Goal: Transaction & Acquisition: Purchase product/service

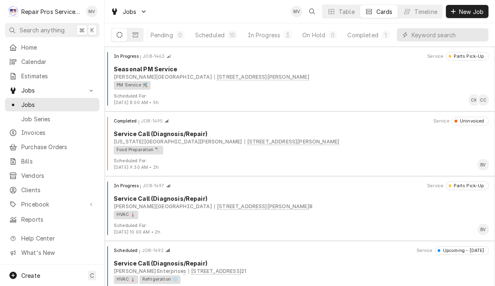
scroll to position [0, 51]
click at [362, 33] on div "Completed" at bounding box center [363, 35] width 31 height 9
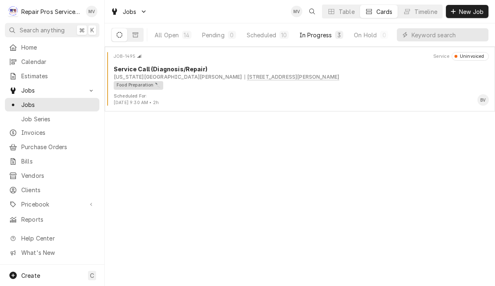
click at [315, 34] on div "In Progress" at bounding box center [316, 35] width 33 height 9
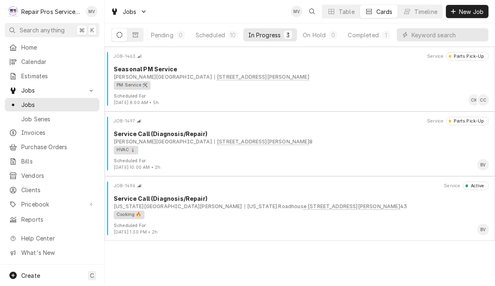
scroll to position [0, 51]
click at [368, 34] on div "Completed" at bounding box center [363, 35] width 31 height 9
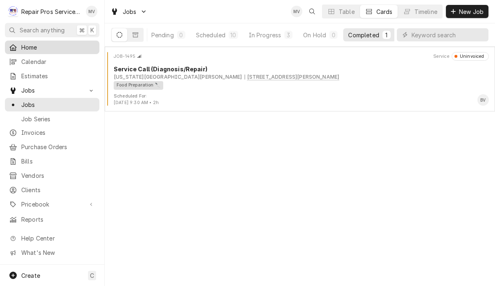
click at [27, 50] on div "Home" at bounding box center [52, 47] width 91 height 10
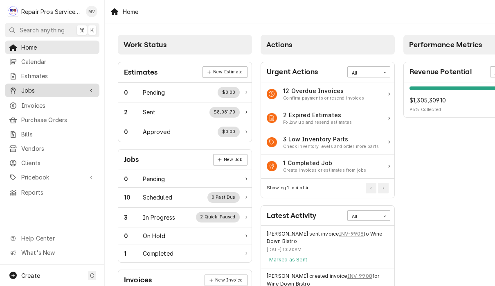
scroll to position [0, 1]
click at [35, 86] on span "Jobs" at bounding box center [52, 90] width 62 height 9
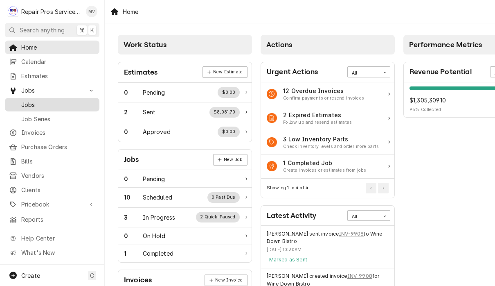
click at [33, 104] on span "Jobs" at bounding box center [58, 104] width 74 height 9
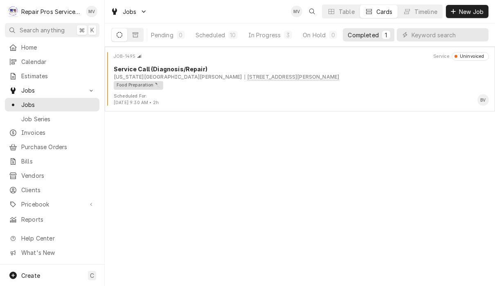
scroll to position [0, 51]
click at [265, 34] on div "In Progress" at bounding box center [265, 35] width 33 height 9
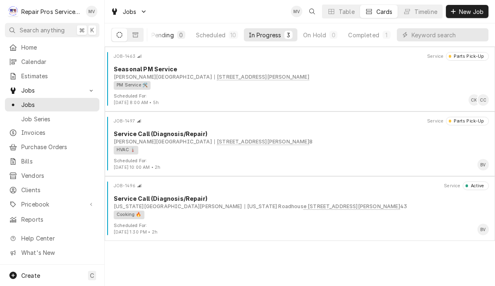
click at [168, 41] on button "Pending 0" at bounding box center [169, 34] width 44 height 13
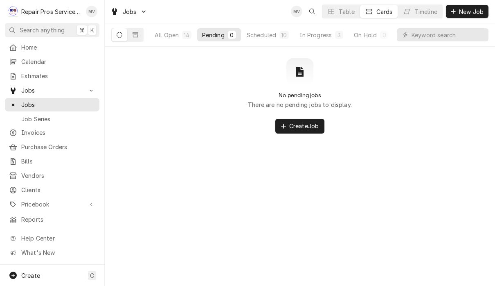
scroll to position [0, 0]
click at [172, 34] on div "All Open" at bounding box center [167, 35] width 24 height 9
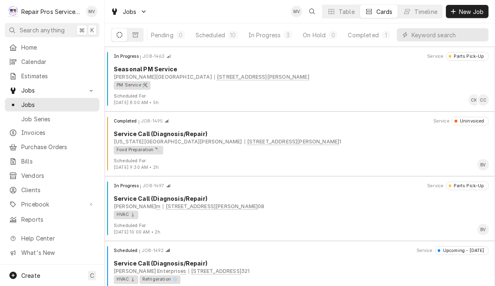
scroll to position [0, 51]
click at [33, 128] on span "Invoices" at bounding box center [58, 132] width 74 height 9
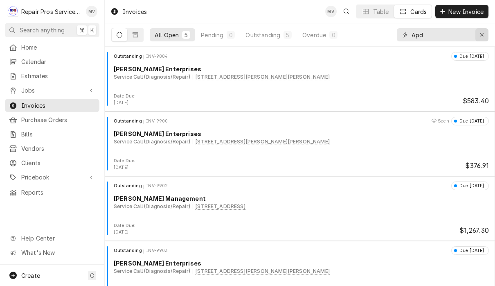
click at [482, 35] on icon "Erase input" at bounding box center [482, 34] width 3 height 3
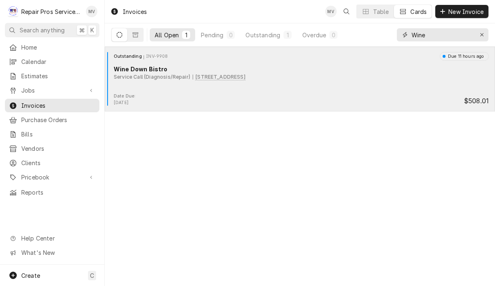
type input "Wine"
click at [331, 92] on div "Outstanding INV-9908 Due 11 hours ago Wine Down Bistro Service Call (Diagnosis/…" at bounding box center [300, 72] width 384 height 41
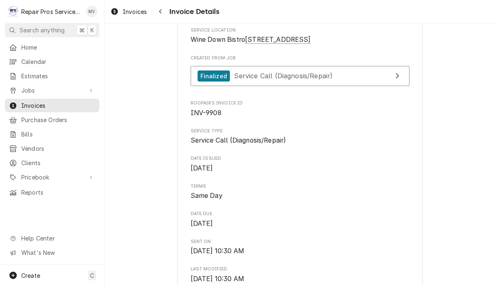
scroll to position [180, 0]
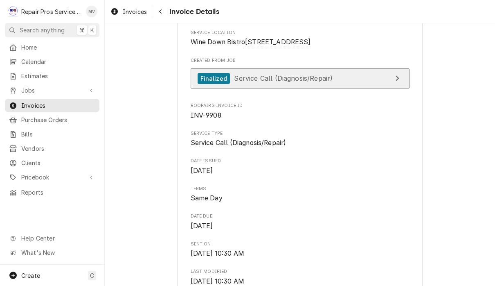
click at [375, 88] on link "Finalized Service Call (Diagnosis/Repair)" at bounding box center [300, 78] width 219 height 20
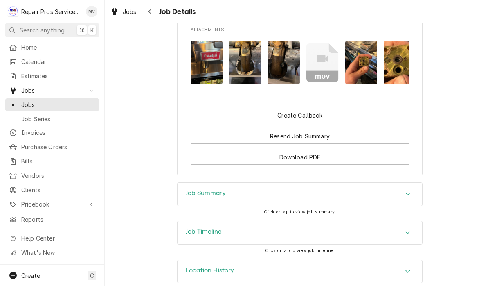
scroll to position [618, 0]
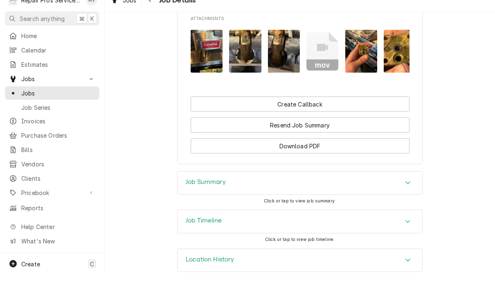
click at [407, 191] on icon "Accordion Header" at bounding box center [408, 194] width 6 height 7
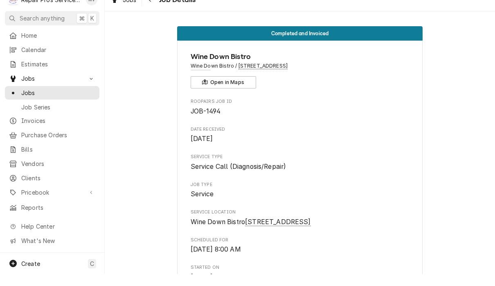
scroll to position [0, 0]
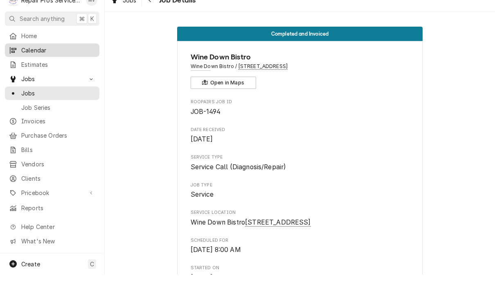
click at [28, 55] on link "Calendar" at bounding box center [52, 62] width 95 height 14
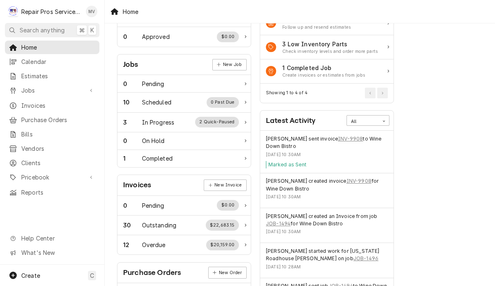
scroll to position [72, 4]
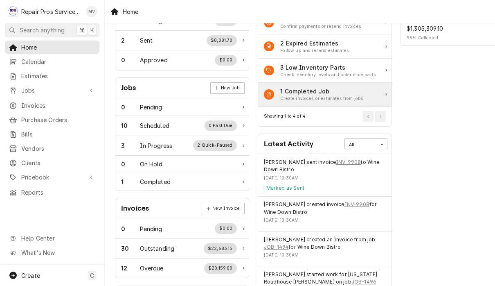
click at [357, 97] on div "Create invoices or estimates from jobs" at bounding box center [321, 98] width 83 height 7
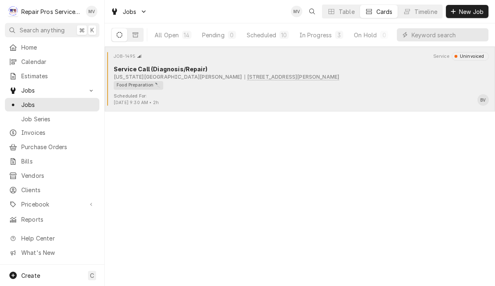
click at [350, 88] on div "Food Preparation 🔪" at bounding box center [299, 85] width 370 height 9
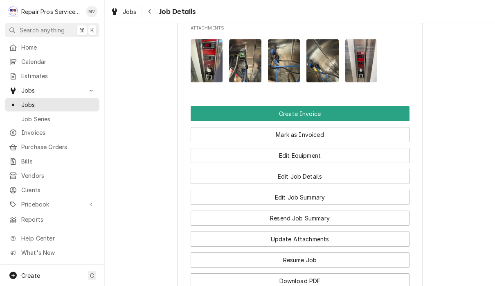
scroll to position [556, 0]
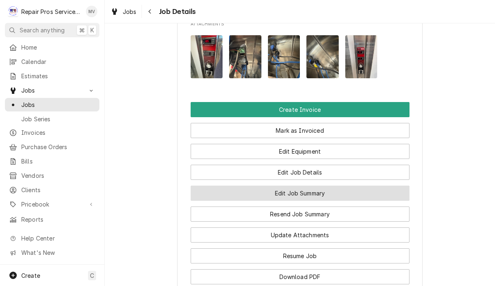
click at [365, 196] on button "Edit Job Summary" at bounding box center [300, 192] width 219 height 15
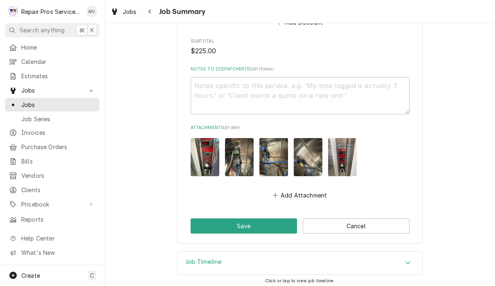
scroll to position [888, 0]
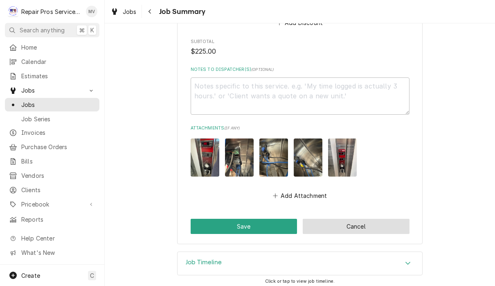
click at [378, 221] on button "Cancel" at bounding box center [356, 226] width 107 height 15
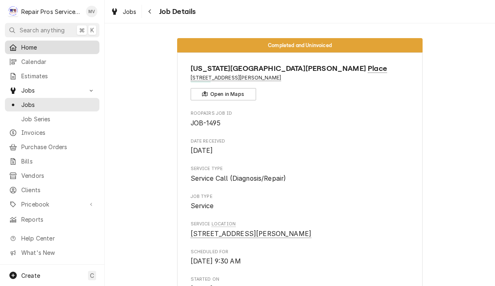
click at [33, 47] on span "Home" at bounding box center [58, 47] width 74 height 9
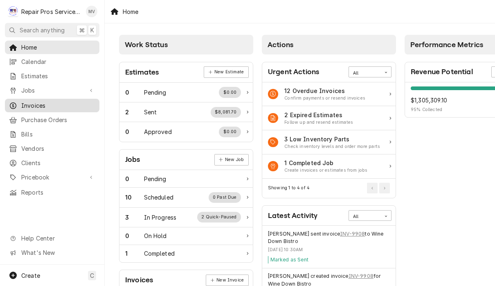
click at [43, 105] on span "Invoices" at bounding box center [58, 105] width 74 height 9
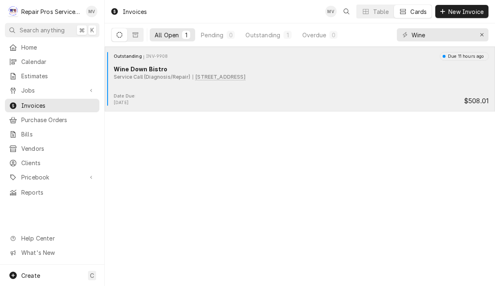
click at [178, 95] on div "Date Due: [DATE] $508.01" at bounding box center [300, 99] width 384 height 13
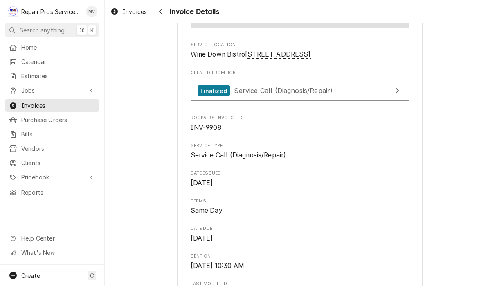
scroll to position [168, 0]
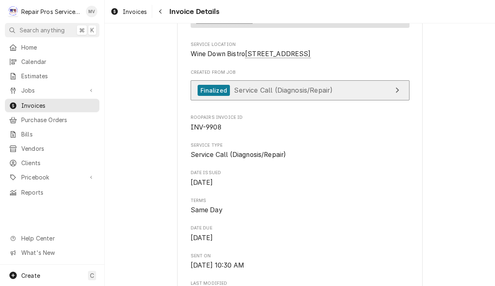
click at [348, 100] on link "Finalized Service Call (Diagnosis/Repair)" at bounding box center [300, 90] width 219 height 20
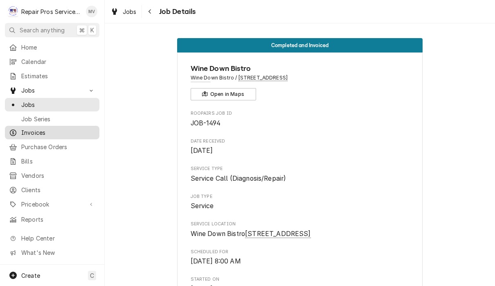
click at [47, 133] on span "Invoices" at bounding box center [58, 132] width 74 height 9
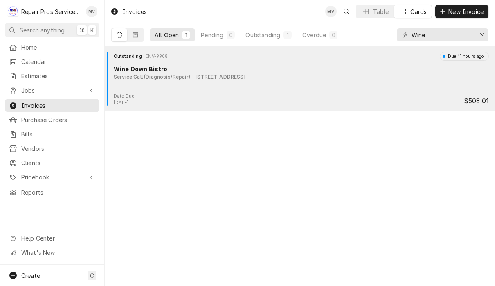
click at [244, 90] on div "Outstanding INV-9908 Due 11 hours ago Wine Down Bistro Service Call (Diagnosis/…" at bounding box center [300, 72] width 384 height 41
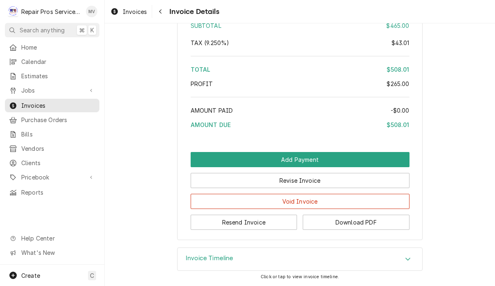
scroll to position [1349, 0]
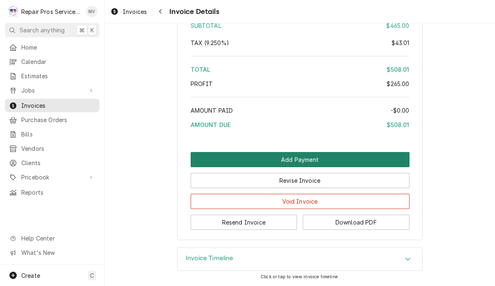
click at [326, 158] on button "Add Payment" at bounding box center [300, 159] width 219 height 15
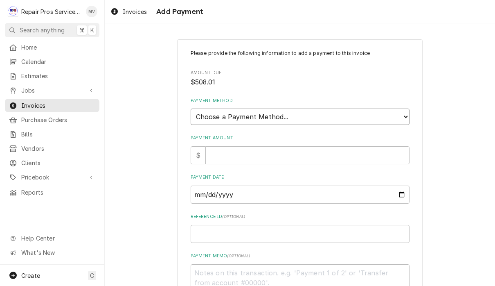
click at [319, 112] on select "Choose a Payment Method... Cash Check Credit/Debit Card ACH/eCheck Other" at bounding box center [300, 116] width 219 height 16
select select "2"
click at [267, 150] on input "Payment Amount" at bounding box center [308, 155] width 204 height 18
type textarea "x"
type input "5"
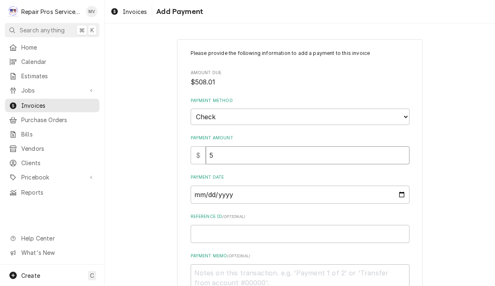
type textarea "x"
type input "50"
type textarea "x"
type input "508"
type textarea "x"
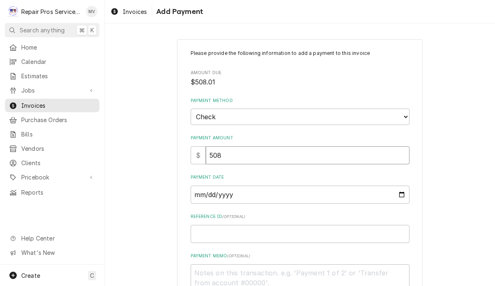
type input "508.0"
type textarea "x"
type input "508.01"
click at [283, 191] on input "Payment Date" at bounding box center [300, 194] width 219 height 18
type input "[DATE]"
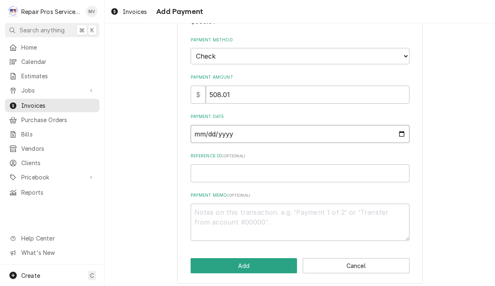
scroll to position [60, 0]
click at [248, 172] on input "Reference ID ( optional )" at bounding box center [300, 174] width 219 height 18
type textarea "x"
type input "1"
type textarea "x"
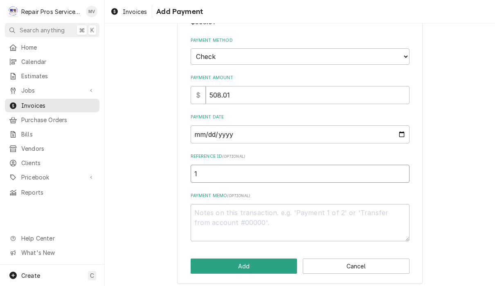
type input "14"
type textarea "x"
type input "149"
type textarea "x"
type input "1494"
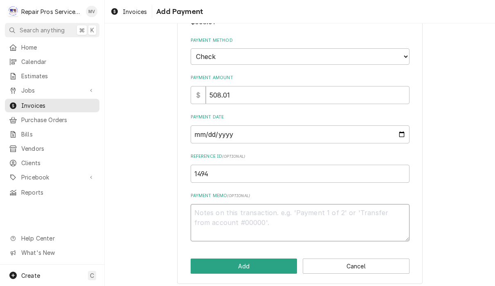
click at [260, 213] on textarea "Payment Memo ( optional )" at bounding box center [300, 222] width 219 height 37
type textarea "x"
type textarea "c"
type textarea "x"
type textarea "ch"
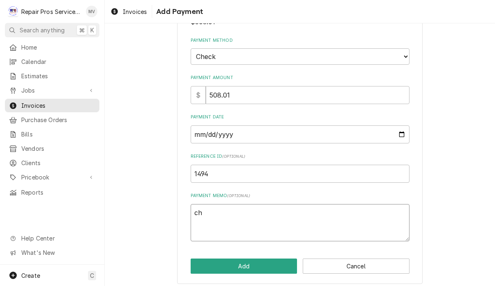
type textarea "x"
type textarea "che"
type textarea "x"
type textarea "chec"
type textarea "x"
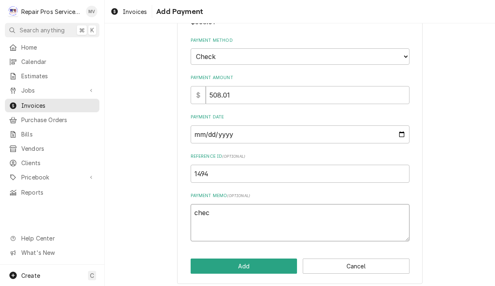
type textarea "check"
type textarea "x"
type textarea "check"
type textarea "x"
type textarea "check n"
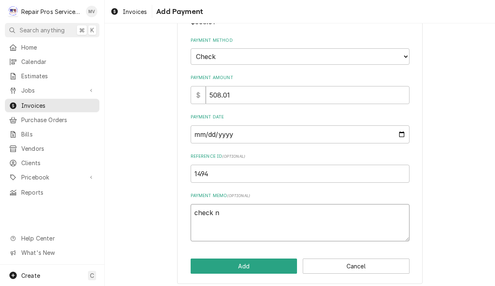
type textarea "x"
type textarea "check no"
type textarea "x"
type textarea "check no."
type textarea "x"
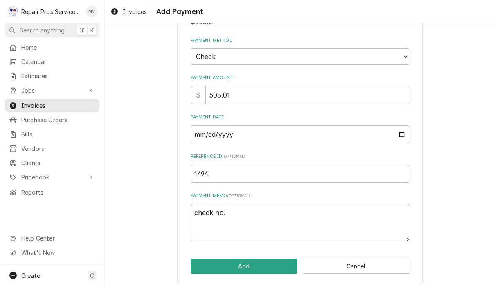
type textarea "check no."
type textarea "x"
type textarea "check no. 9"
type textarea "x"
type textarea "check no. 91"
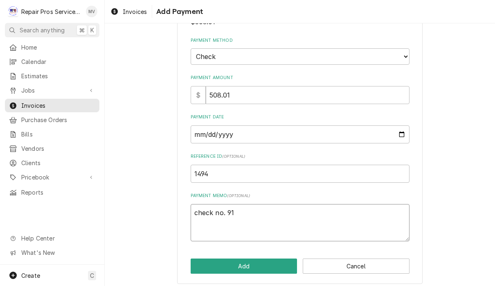
type textarea "x"
type textarea "check no. 910"
type textarea "x"
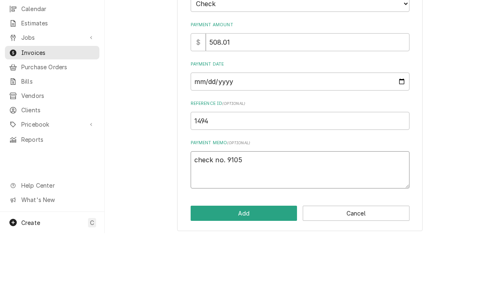
scroll to position [0, 0]
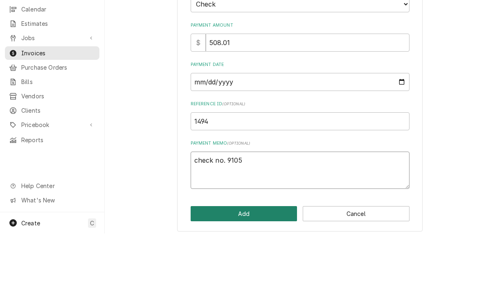
type textarea "check no. 9105"
click at [249, 258] on button "Add" at bounding box center [244, 265] width 107 height 15
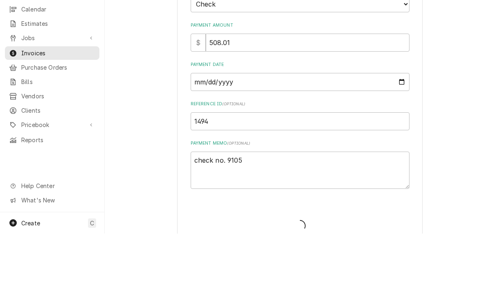
type textarea "x"
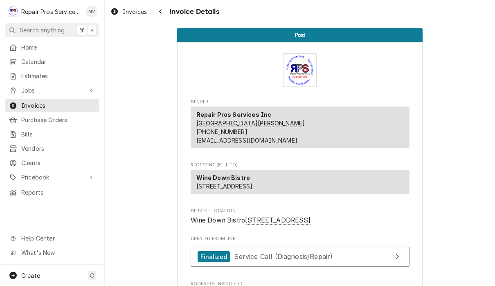
scroll to position [2, 0]
